Goal: Information Seeking & Learning: Learn about a topic

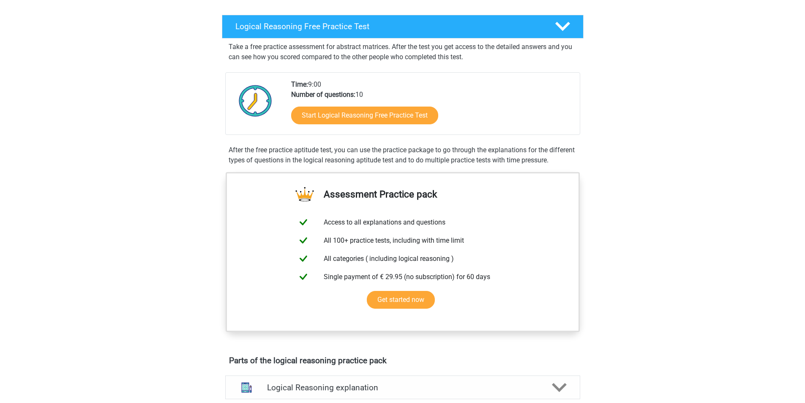
scroll to position [127, 0]
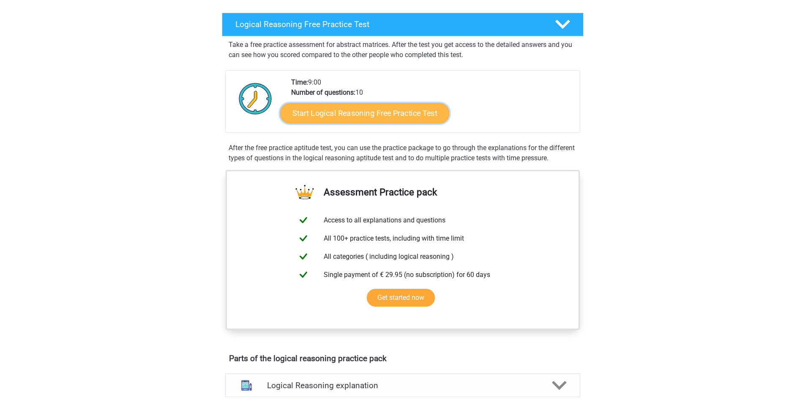
click at [366, 112] on link "Start Logical Reasoning Free Practice Test" at bounding box center [364, 113] width 169 height 20
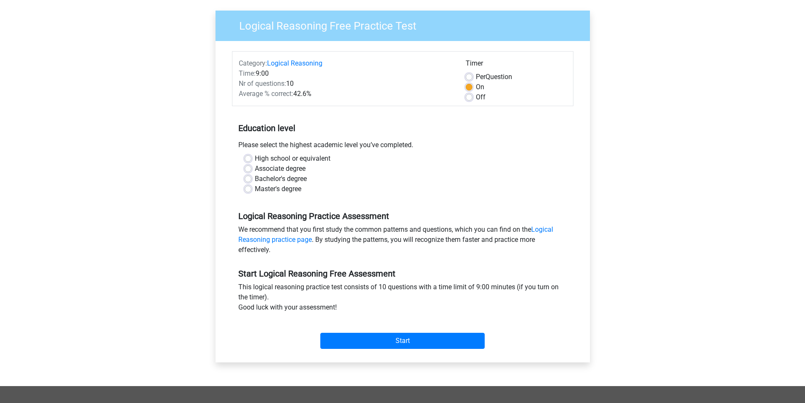
scroll to position [169, 0]
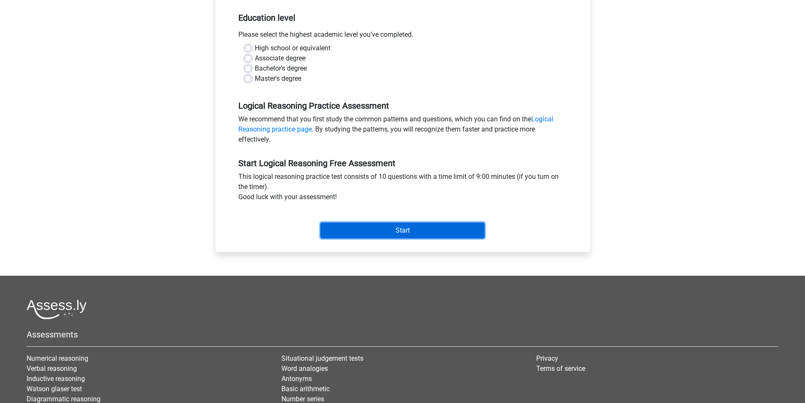
click at [375, 230] on input "Start" at bounding box center [402, 230] width 164 height 16
click at [282, 79] on label "Master's degree" at bounding box center [278, 79] width 46 height 10
click at [251, 79] on input "Master's degree" at bounding box center [248, 78] width 7 height 8
radio input "true"
click at [352, 239] on div "Start" at bounding box center [402, 223] width 341 height 36
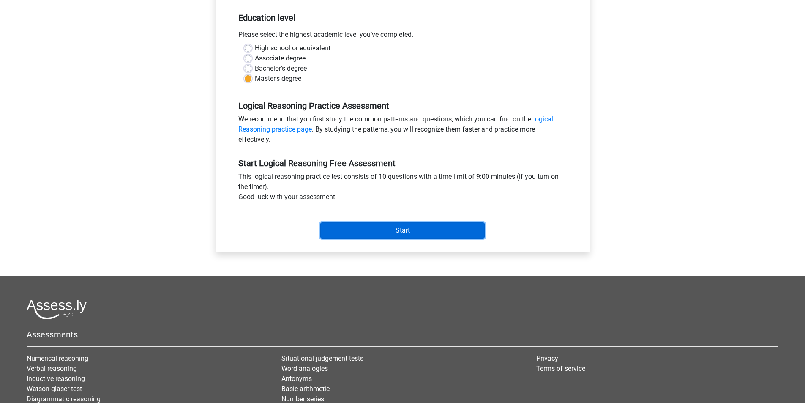
click at [338, 227] on input "Start" at bounding box center [402, 230] width 164 height 16
